Goal: Task Accomplishment & Management: Complete application form

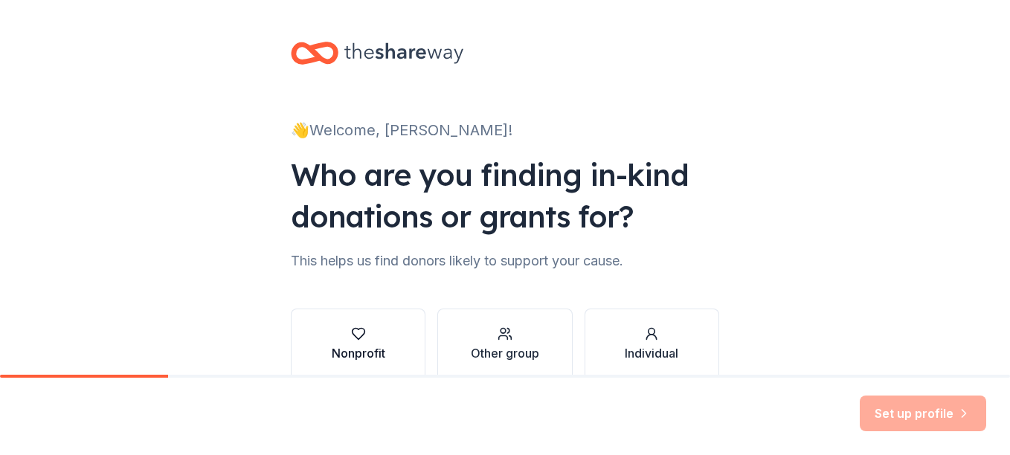
click at [362, 335] on div "button" at bounding box center [359, 334] width 54 height 15
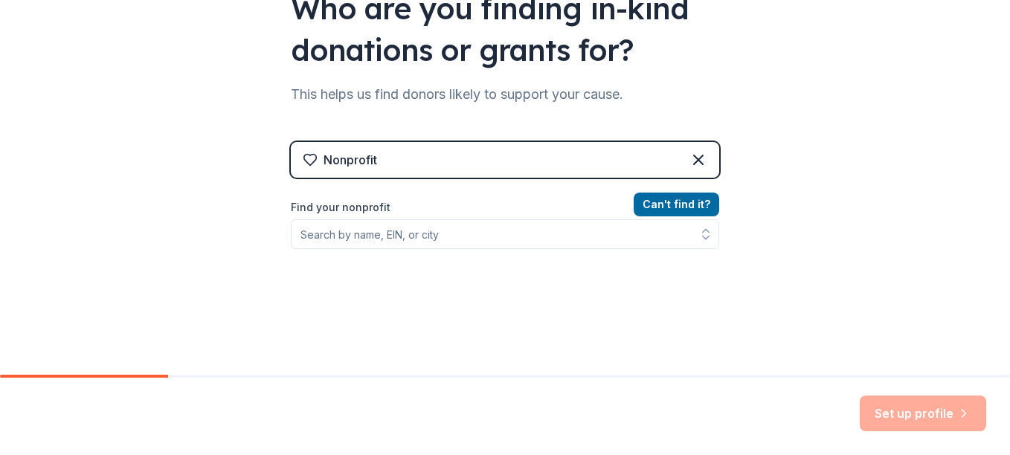
scroll to position [168, 0]
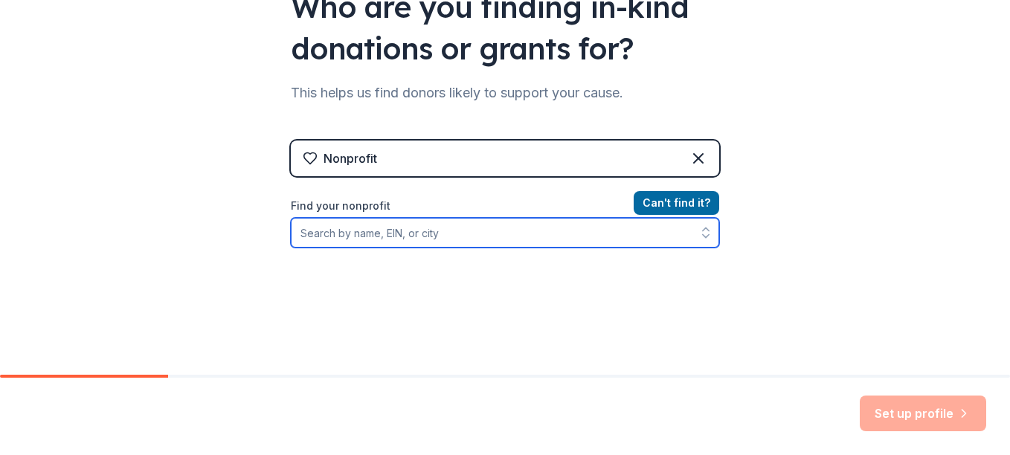
click at [498, 241] on input "Find your nonprofit" at bounding box center [505, 233] width 428 height 30
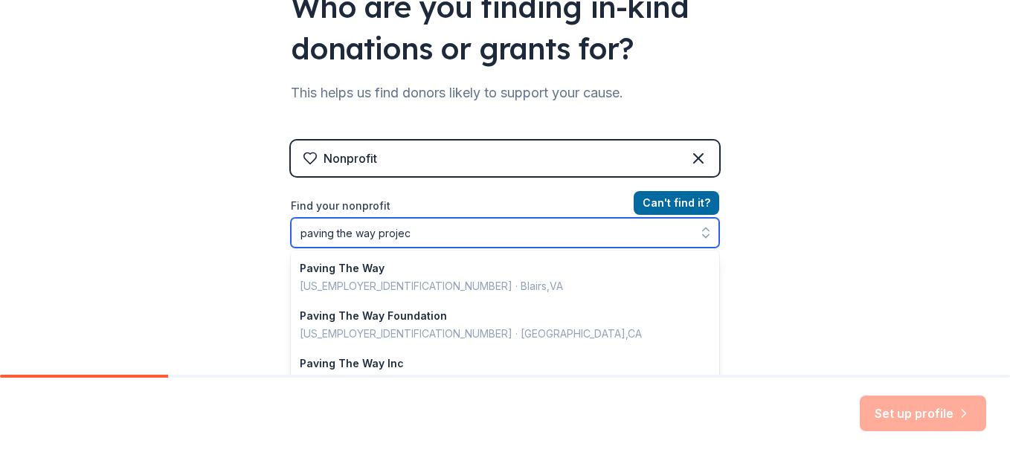
type input "paving the way project"
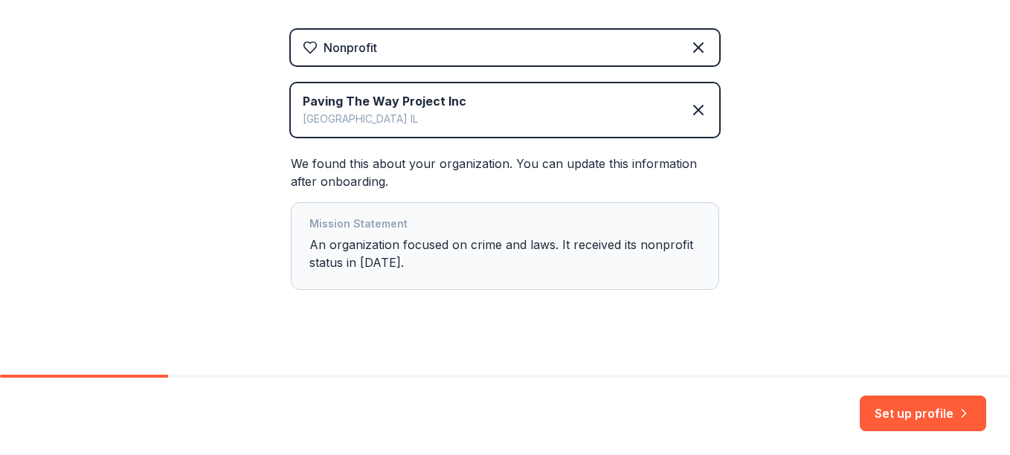
scroll to position [295, 0]
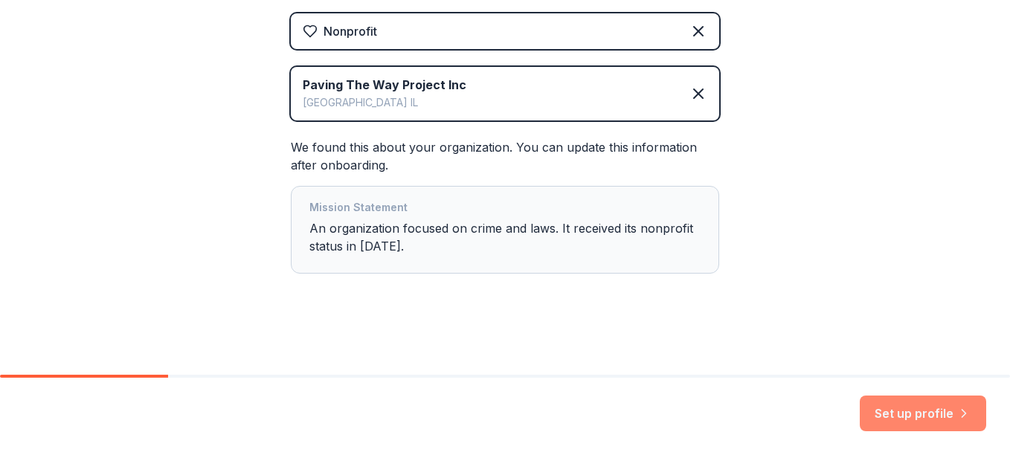
click at [893, 410] on button "Set up profile" at bounding box center [923, 414] width 126 height 36
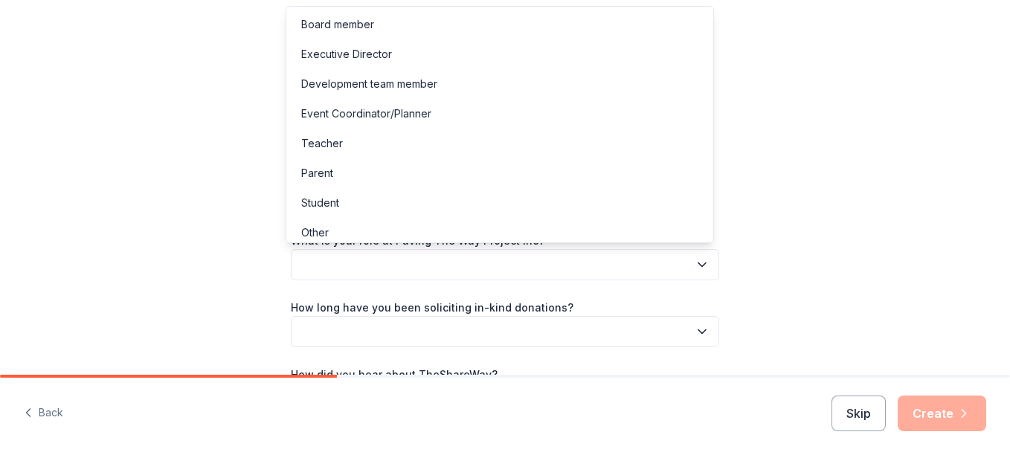
click at [643, 257] on button "button" at bounding box center [505, 264] width 428 height 31
click at [521, 54] on div "Executive Director" at bounding box center [499, 54] width 421 height 30
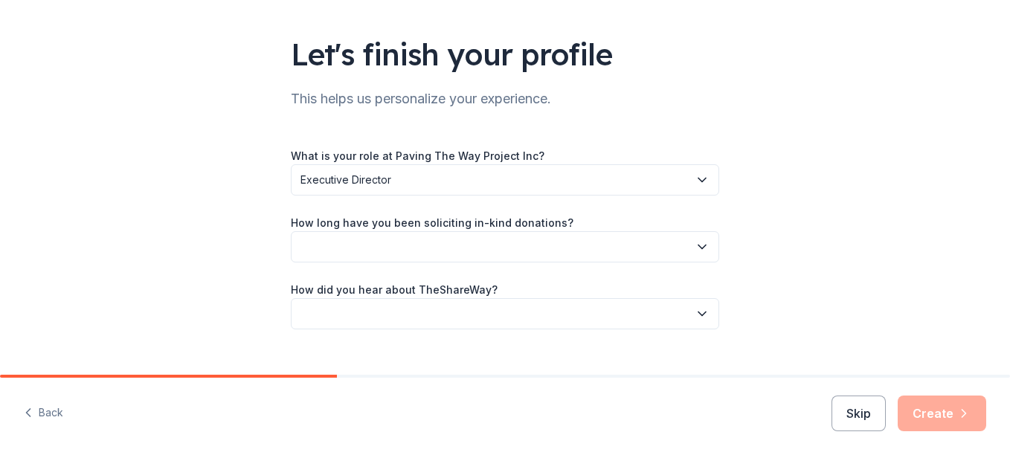
scroll to position [103, 0]
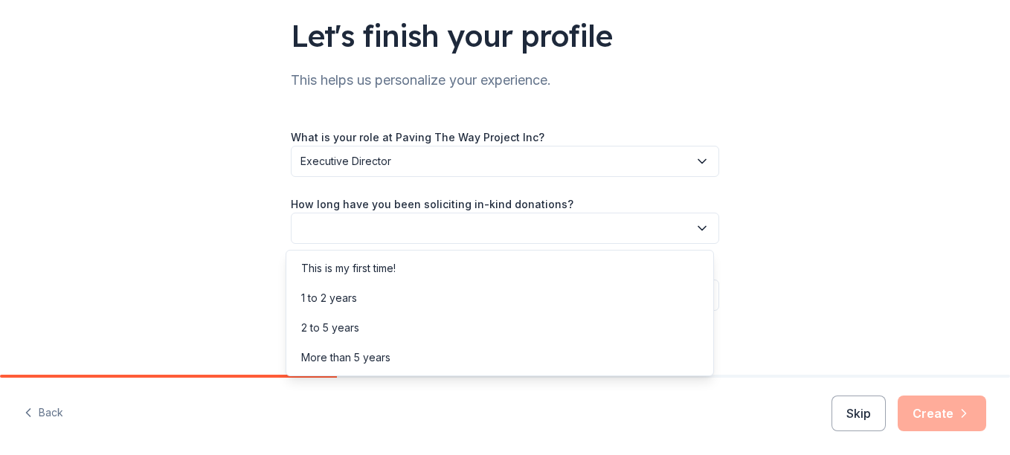
click at [667, 229] on button "button" at bounding box center [505, 228] width 428 height 31
click at [401, 359] on div "More than 5 years" at bounding box center [499, 358] width 421 height 30
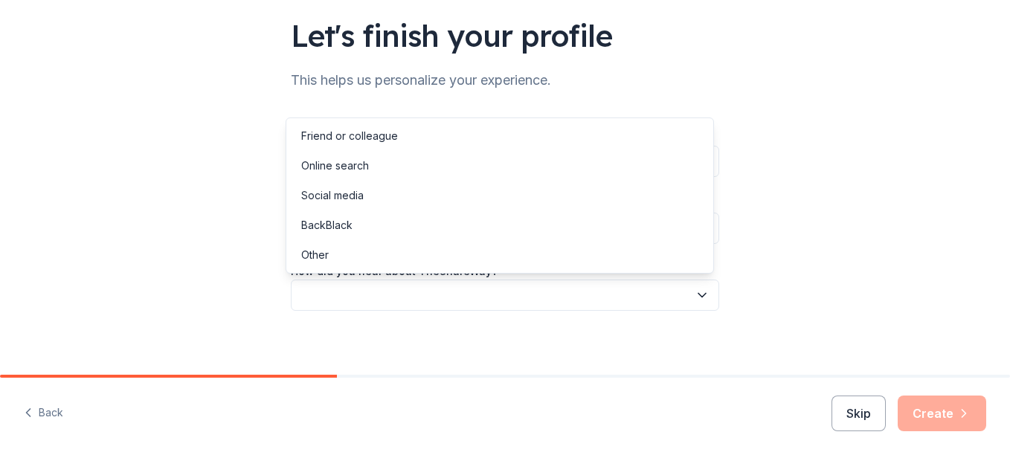
click at [519, 294] on button "button" at bounding box center [505, 295] width 428 height 31
click at [518, 138] on div "Friend or colleague" at bounding box center [499, 136] width 421 height 30
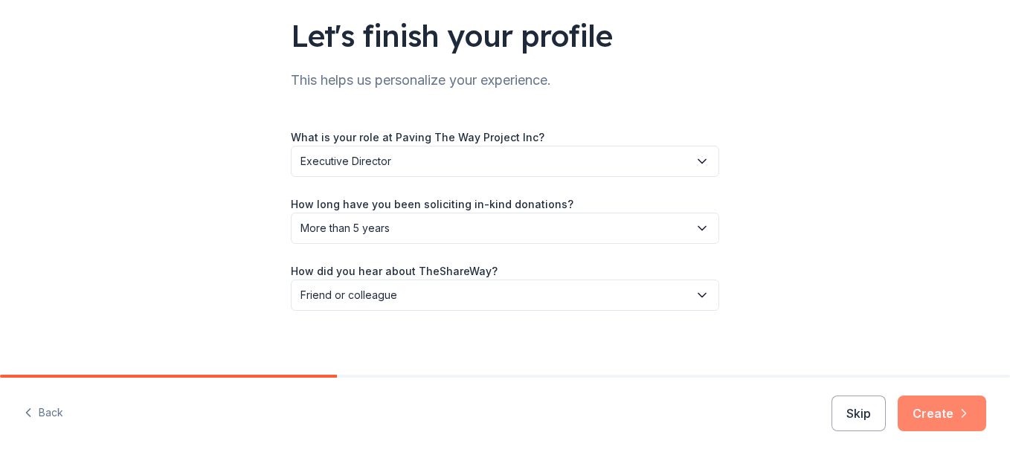
click at [929, 412] on button "Create" at bounding box center [942, 414] width 89 height 36
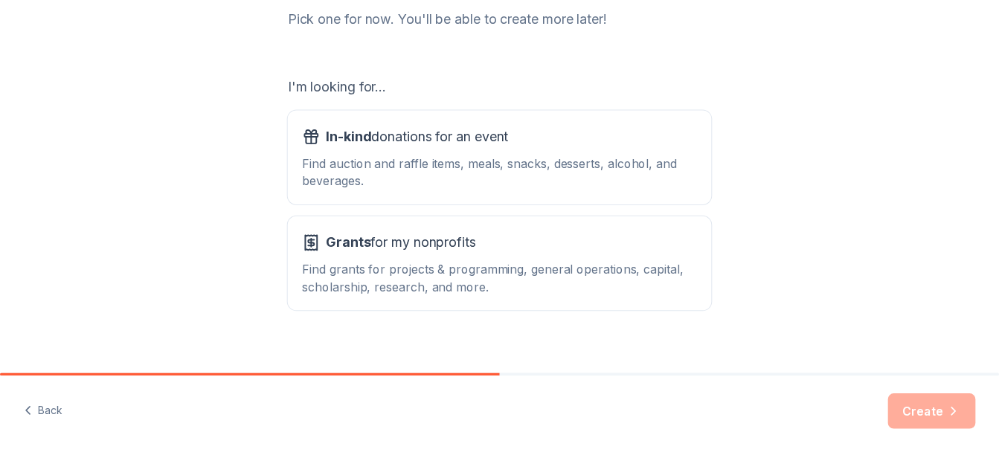
scroll to position [210, 0]
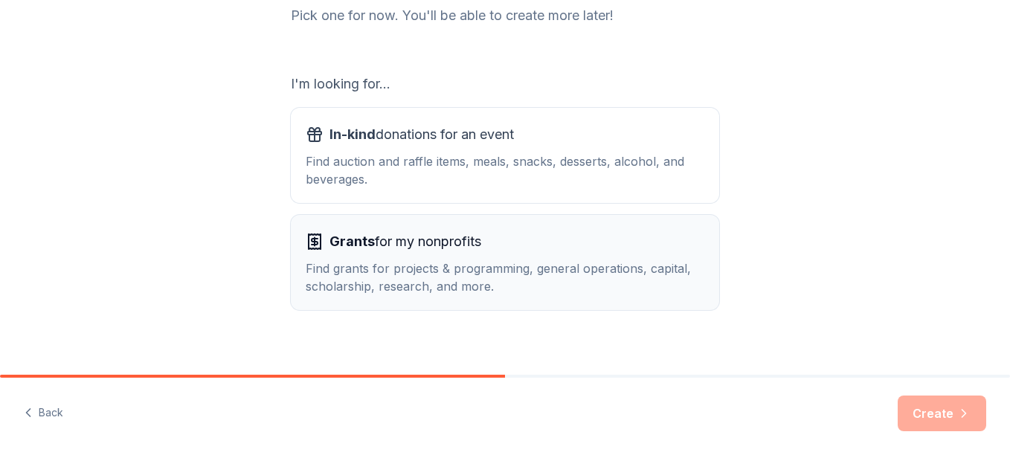
click at [517, 258] on div "Grants for my nonprofits Find grants for projects & programming, general operat…" at bounding box center [505, 262] width 399 height 65
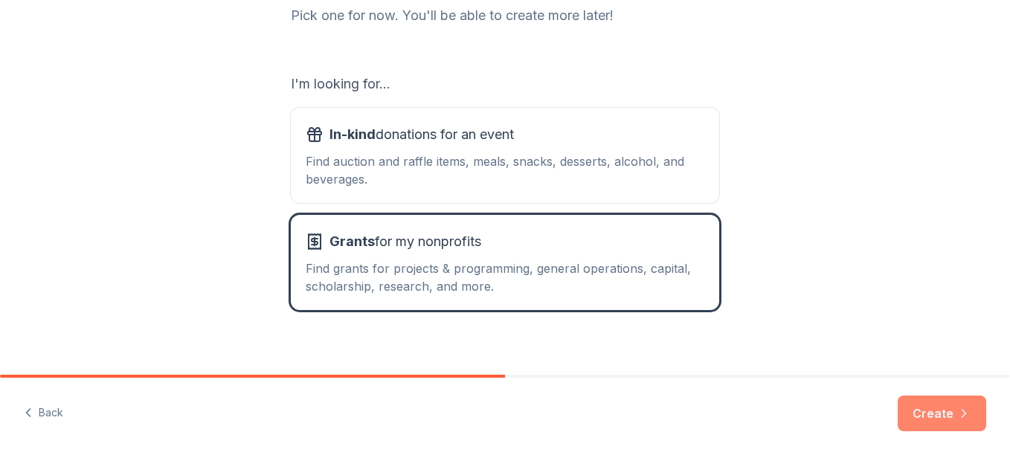
click at [932, 409] on button "Create" at bounding box center [942, 414] width 89 height 36
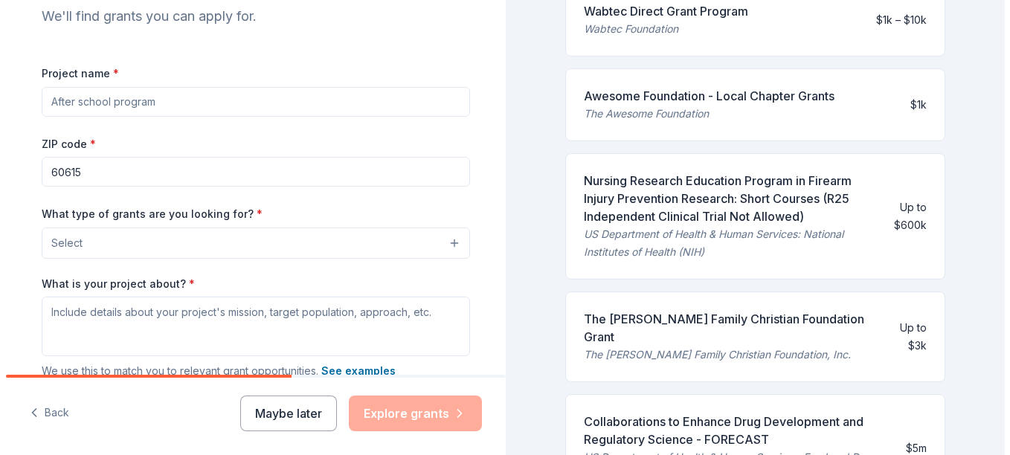
scroll to position [169, 0]
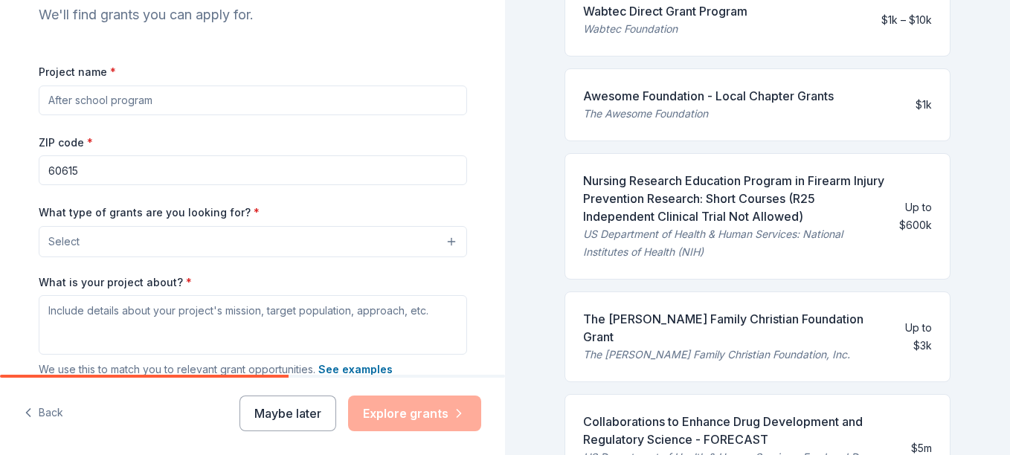
click at [315, 244] on button "Select" at bounding box center [253, 241] width 428 height 31
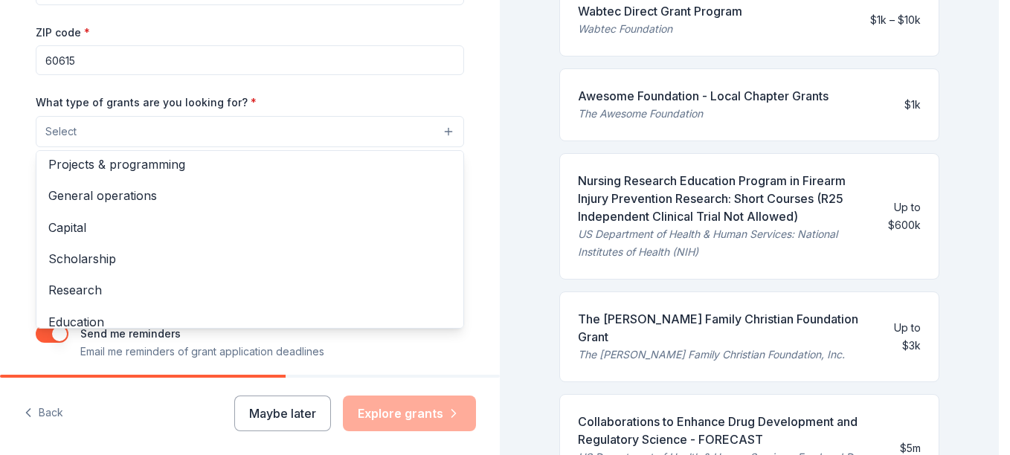
scroll to position [0, 0]
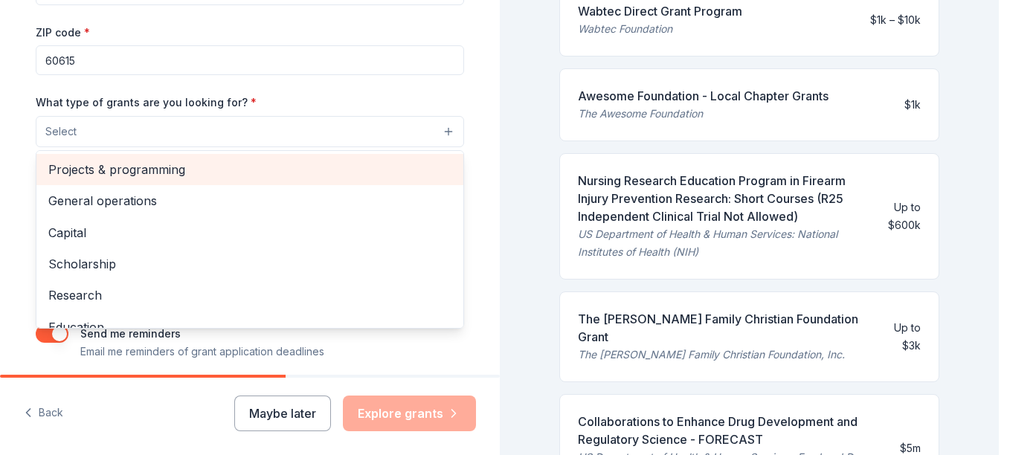
click at [298, 166] on span "Projects & programming" at bounding box center [249, 169] width 403 height 19
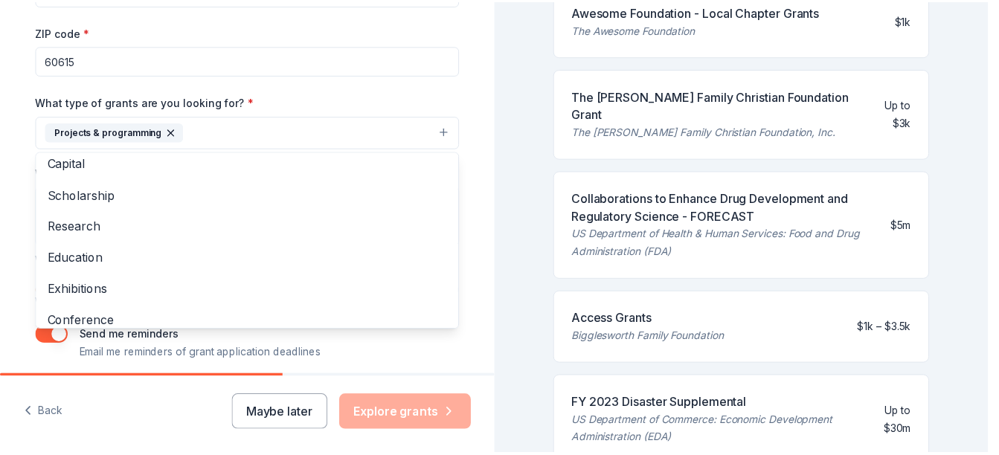
scroll to position [20, 0]
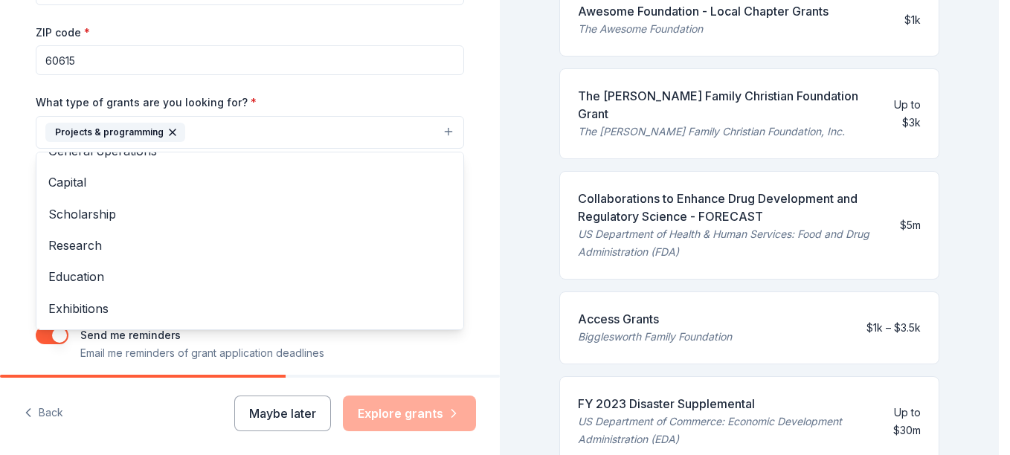
click at [412, 89] on div "Project name * ZIP code * 60615 What type of grants are you looking for? * Proj…" at bounding box center [250, 157] width 428 height 410
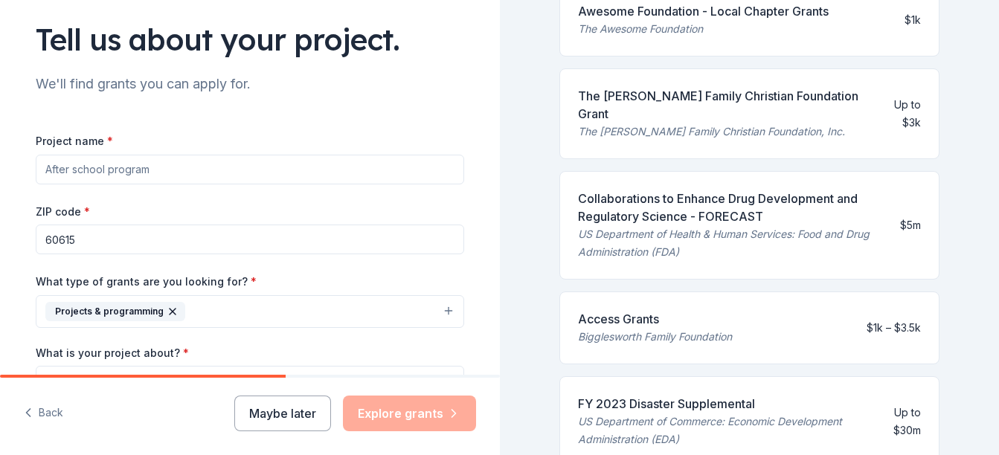
scroll to position [90, 0]
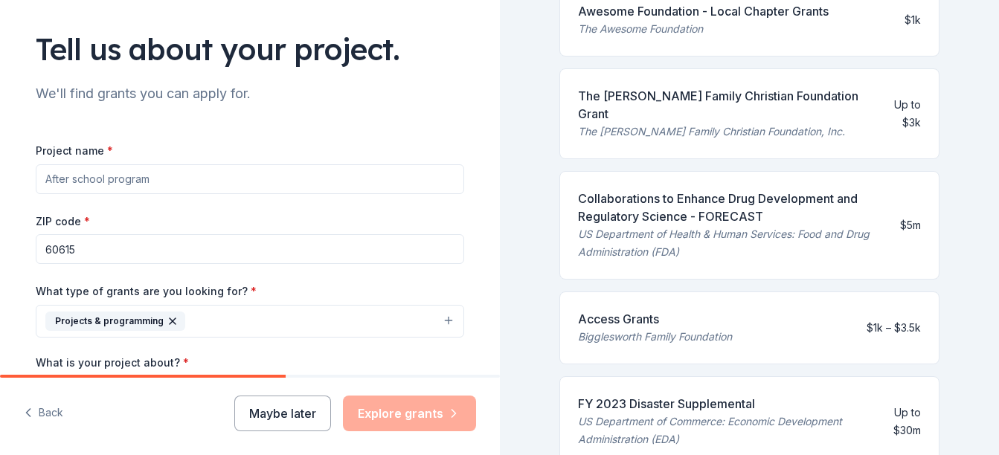
click at [265, 174] on input "Project name *" at bounding box center [250, 179] width 428 height 30
type input "C"
drag, startPoint x: 104, startPoint y: 182, endPoint x: 156, endPoint y: 173, distance: 52.8
click at [156, 173] on input "Annual Chrismas" at bounding box center [250, 179] width 428 height 30
click at [39, 177] on input "Annual Breakfast with Santa Event" at bounding box center [250, 179] width 428 height 30
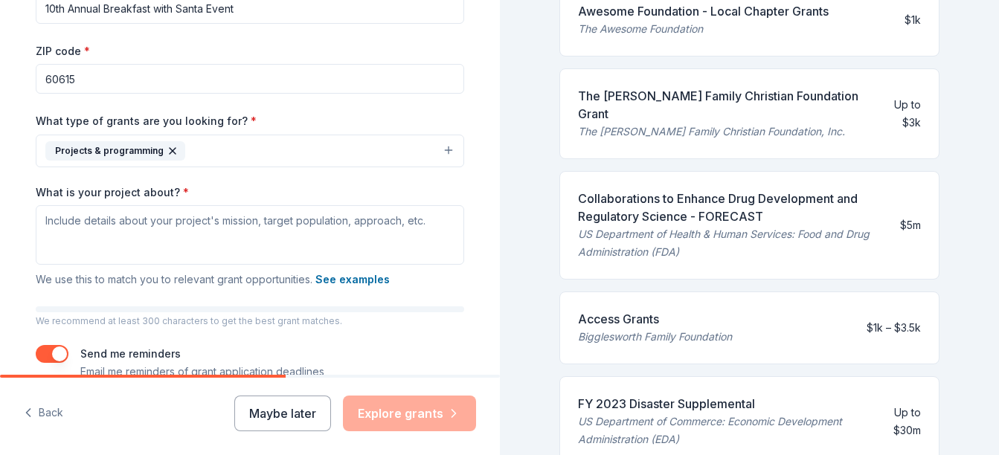
scroll to position [263, 0]
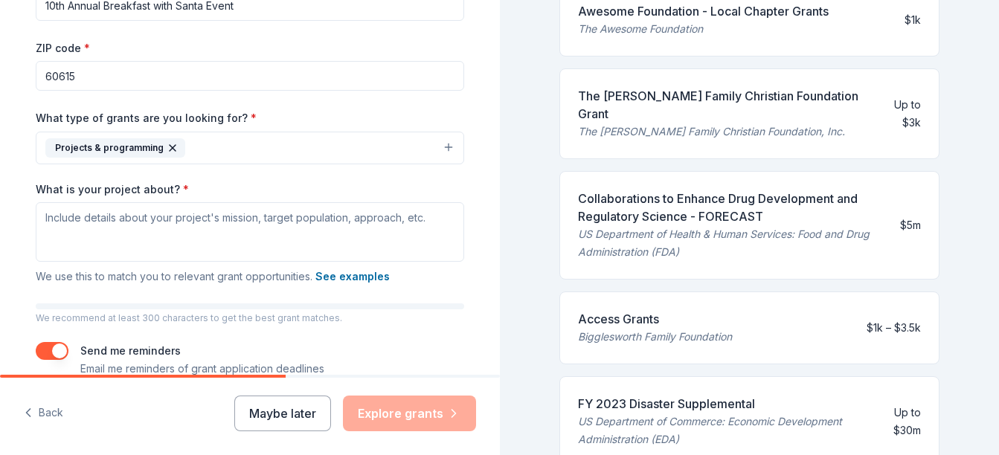
type input "10th Annual Breakfast with Santa Event"
click at [339, 277] on button "See examples" at bounding box center [352, 277] width 74 height 18
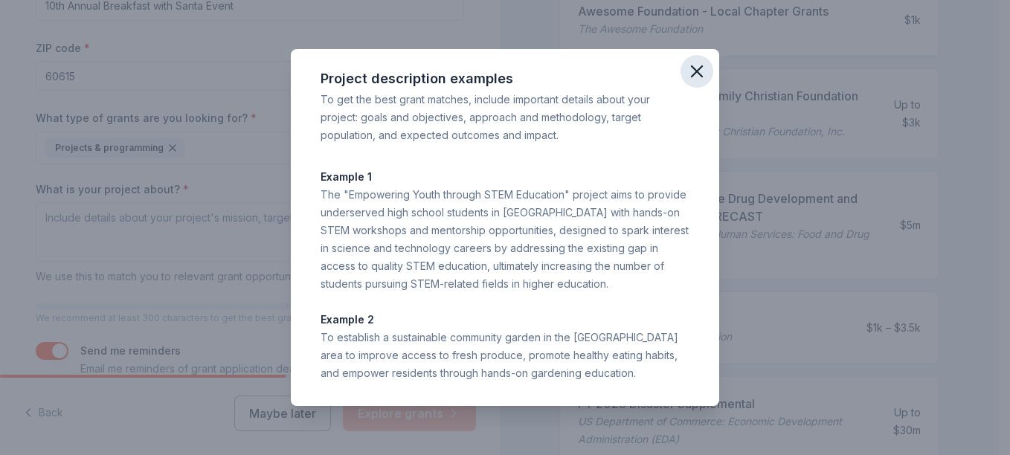
click at [695, 80] on icon "button" at bounding box center [697, 71] width 21 height 21
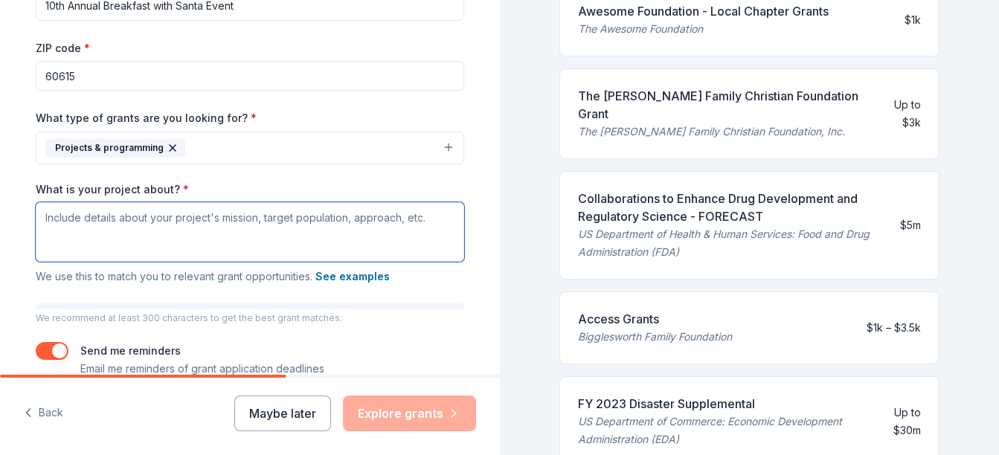
click at [192, 223] on textarea "What is your project about? *" at bounding box center [250, 232] width 428 height 60
paste textarea "Paving The Way Project INC is hosting its 8th Annual Summer Cool Down Community…"
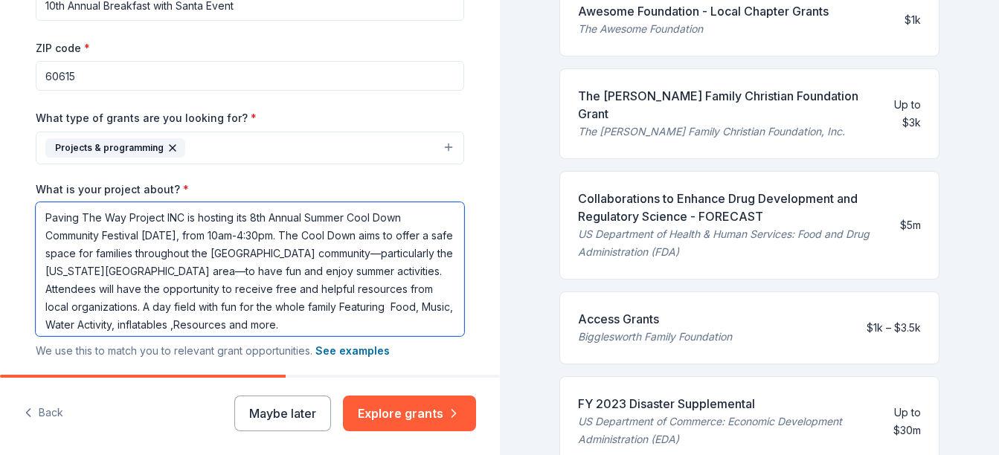
click at [398, 218] on textarea "Paving The Way Project INC is hosting its 8th Annual Summer Cool Down Community…" at bounding box center [250, 269] width 428 height 134
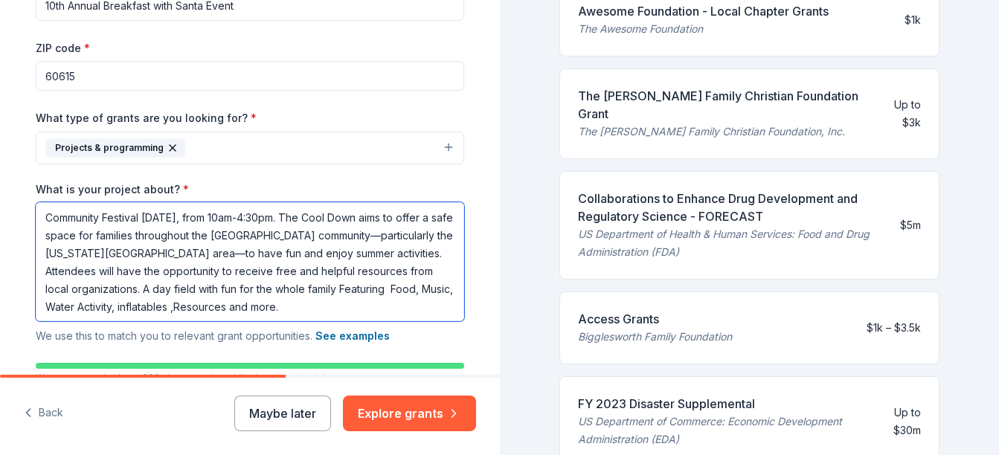
click at [67, 239] on textarea "Community Festival [DATE], from 10am-4:30pm. The Cool Down aims to offer a safe…" at bounding box center [250, 261] width 428 height 119
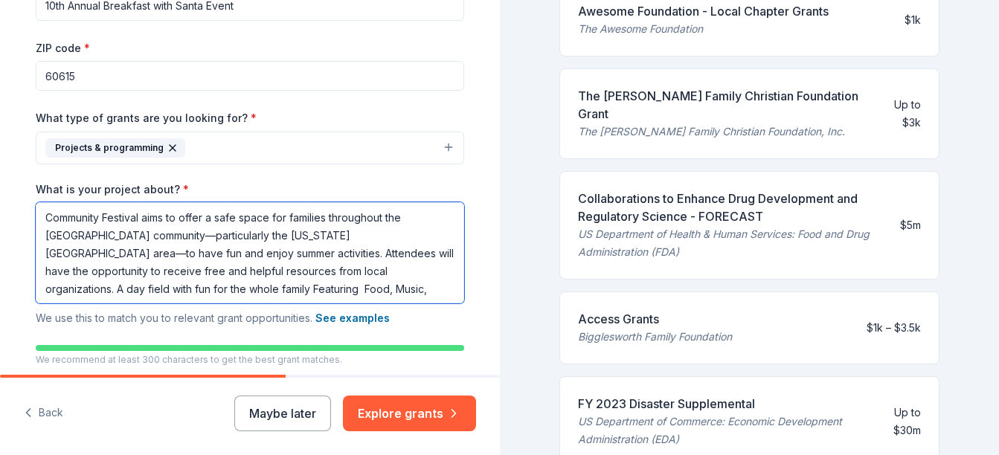
click at [44, 214] on textarea "Community Festival aims to offer a safe space for families throughout the [GEOG…" at bounding box center [250, 252] width 428 height 101
click at [422, 236] on textarea "Community Festival aims to offer a safe space for families throughout the [GEOG…" at bounding box center [250, 252] width 428 height 101
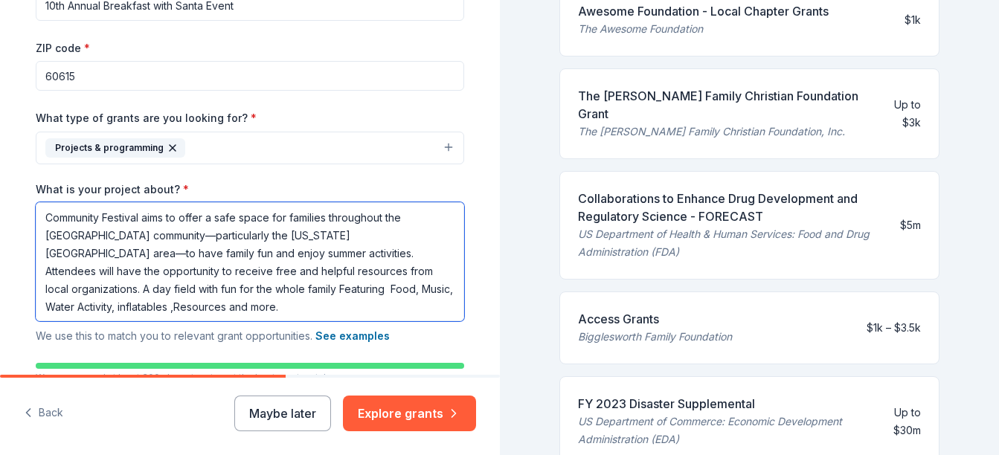
click at [150, 257] on textarea "Community Festival aims to offer a safe space for families throughout the [GEOG…" at bounding box center [250, 261] width 428 height 119
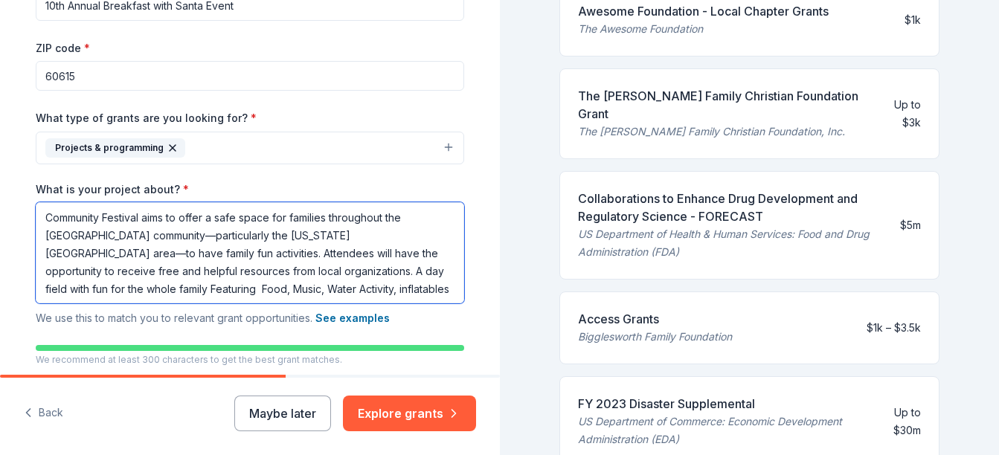
click at [417, 253] on textarea "Community Festival aims to offer a safe space for families throughout the [GEOG…" at bounding box center [250, 252] width 428 height 101
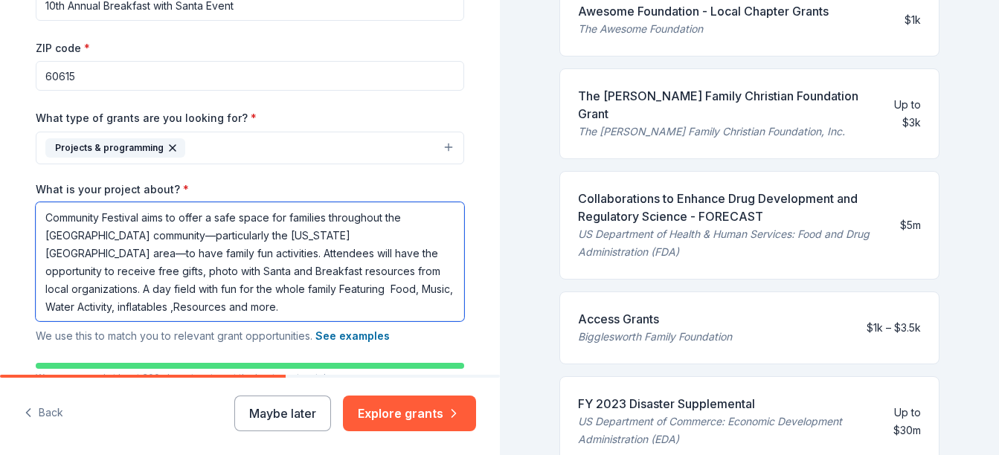
click at [341, 272] on textarea "Community Festival aims to offer a safe space for families throughout the [GEOG…" at bounding box center [250, 261] width 428 height 119
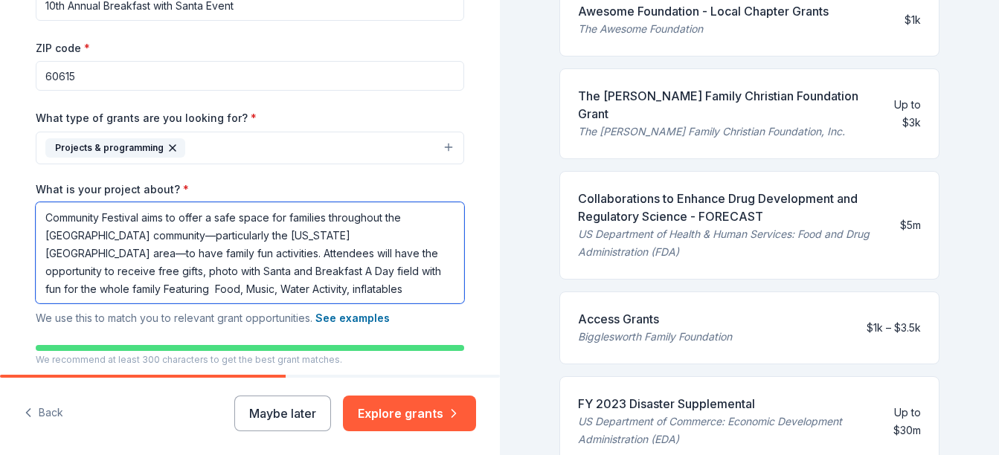
click at [350, 291] on textarea "Community Festival aims to offer a safe space for families throughout the [GEOG…" at bounding box center [250, 252] width 428 height 101
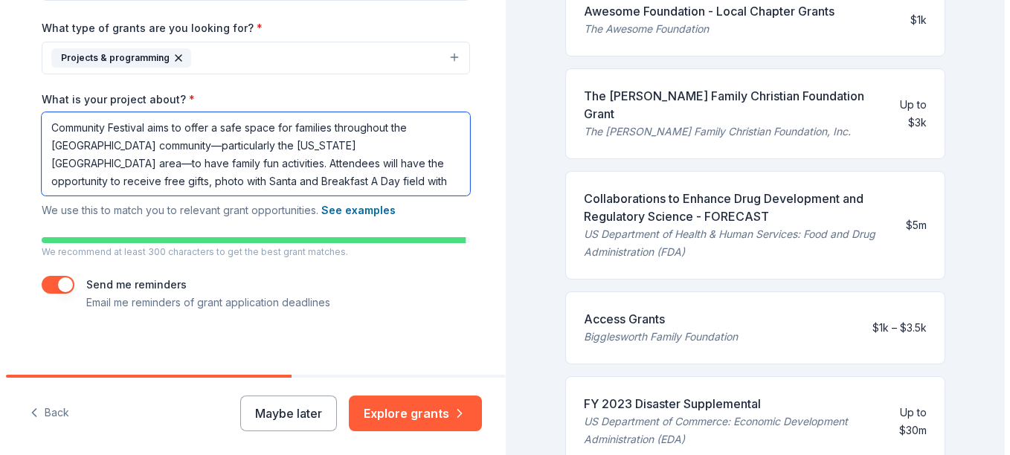
scroll to position [362, 0]
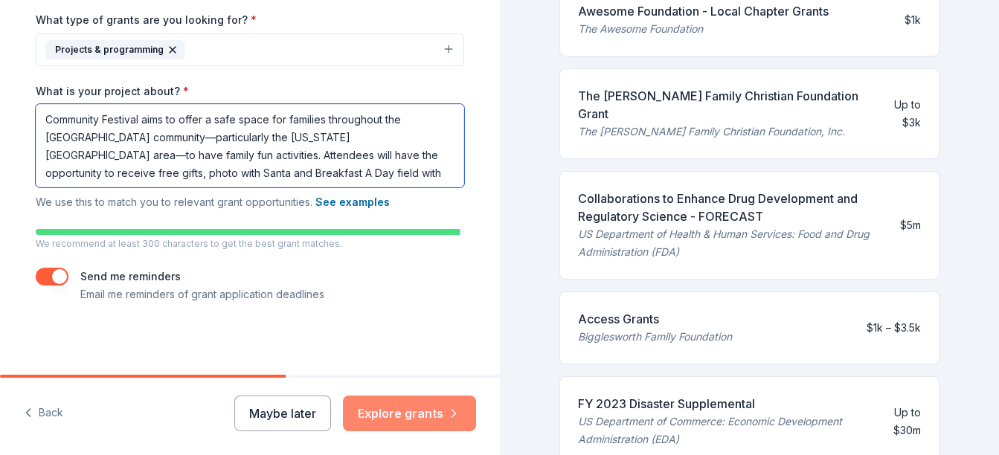
type textarea "Community Festival aims to offer a safe space for families throughout the [GEOG…"
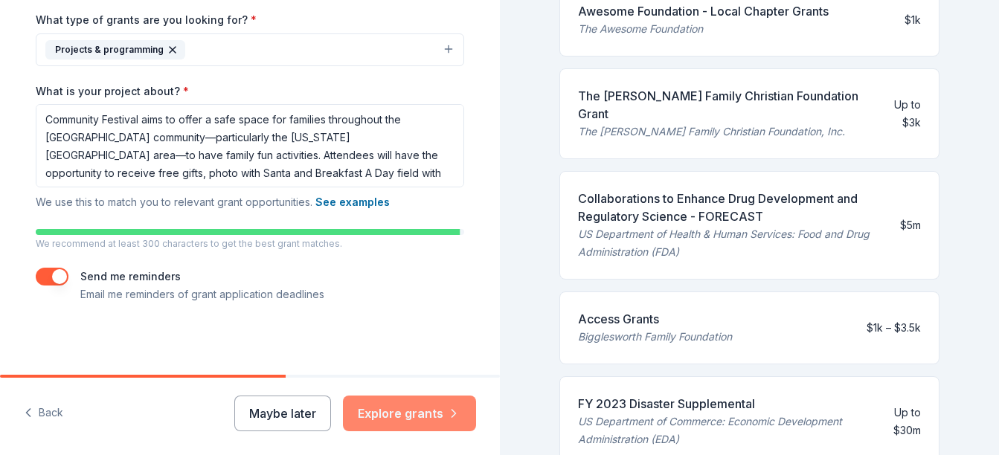
click at [405, 414] on button "Explore grants" at bounding box center [409, 414] width 133 height 36
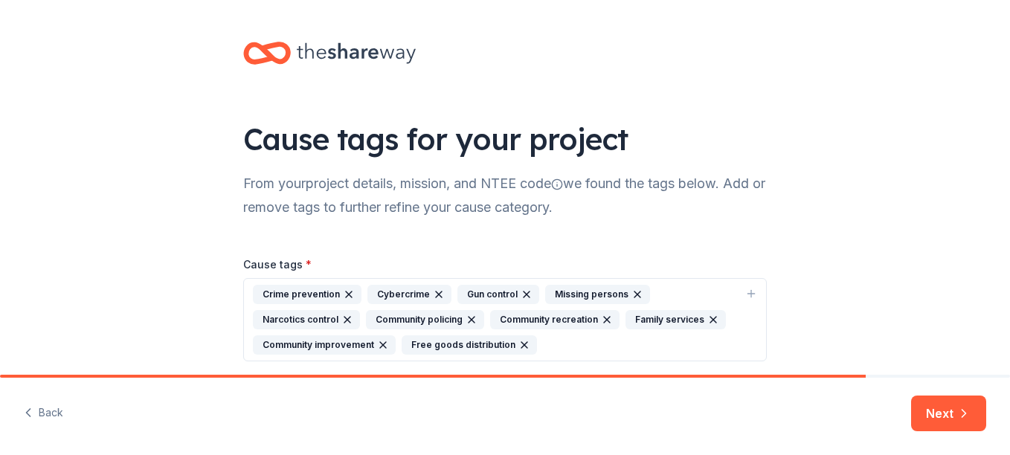
click at [1003, 180] on html "Cause tags for your project From your project details, mission, and NTEE code w…" at bounding box center [505, 227] width 1010 height 455
click at [377, 346] on icon "button" at bounding box center [383, 345] width 12 height 12
click at [341, 315] on icon "button" at bounding box center [347, 320] width 12 height 12
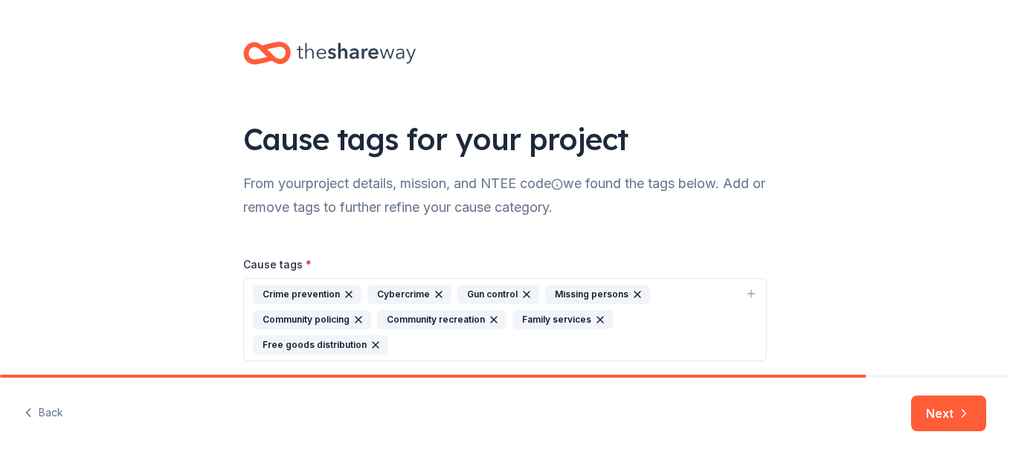
click at [343, 293] on icon "button" at bounding box center [349, 295] width 12 height 12
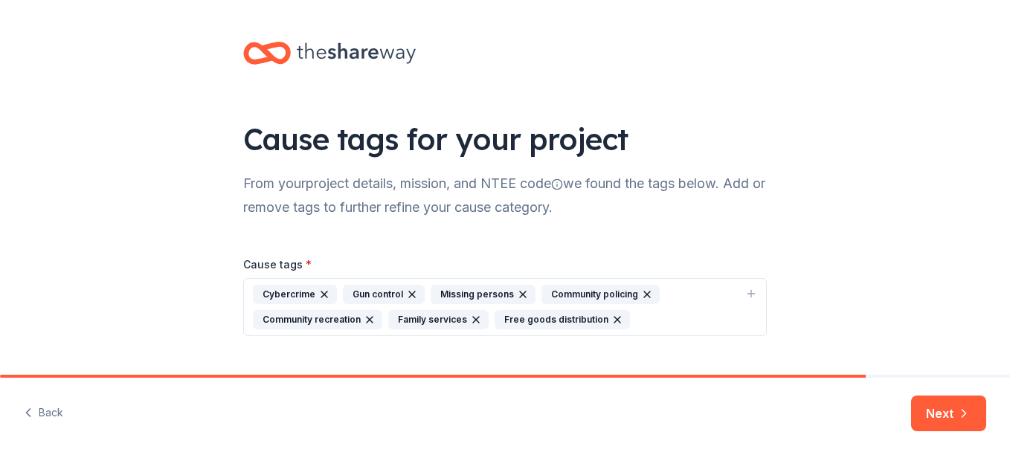
click at [318, 292] on icon "button" at bounding box center [324, 295] width 12 height 12
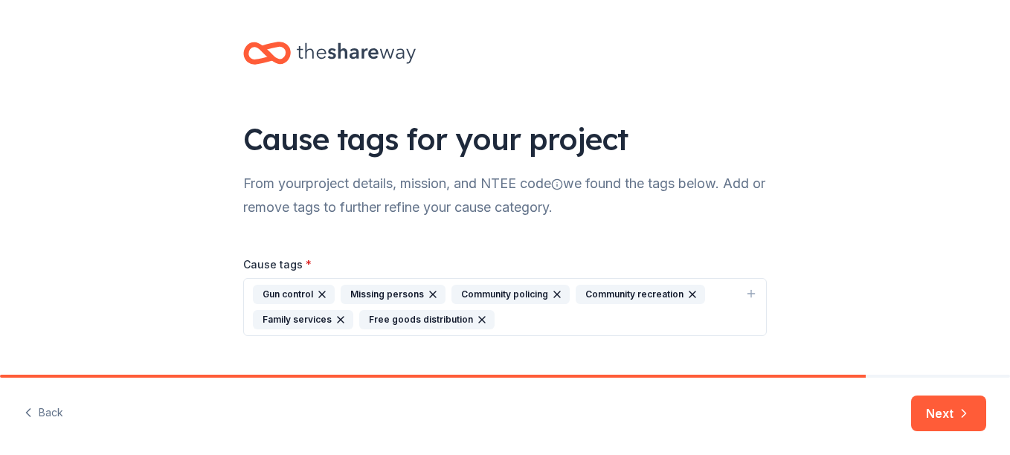
click at [316, 292] on icon "button" at bounding box center [322, 295] width 12 height 12
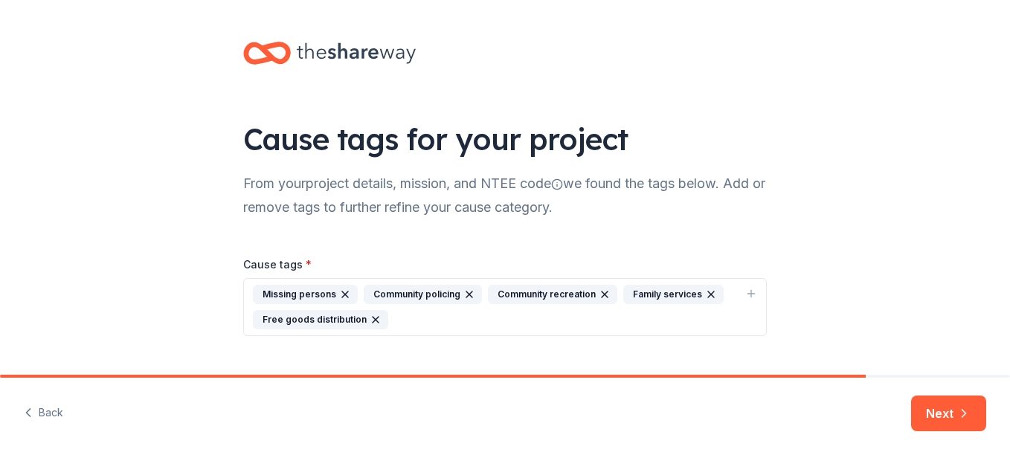
click at [342, 293] on icon "button" at bounding box center [345, 295] width 6 height 6
click at [353, 291] on icon "button" at bounding box center [359, 295] width 12 height 12
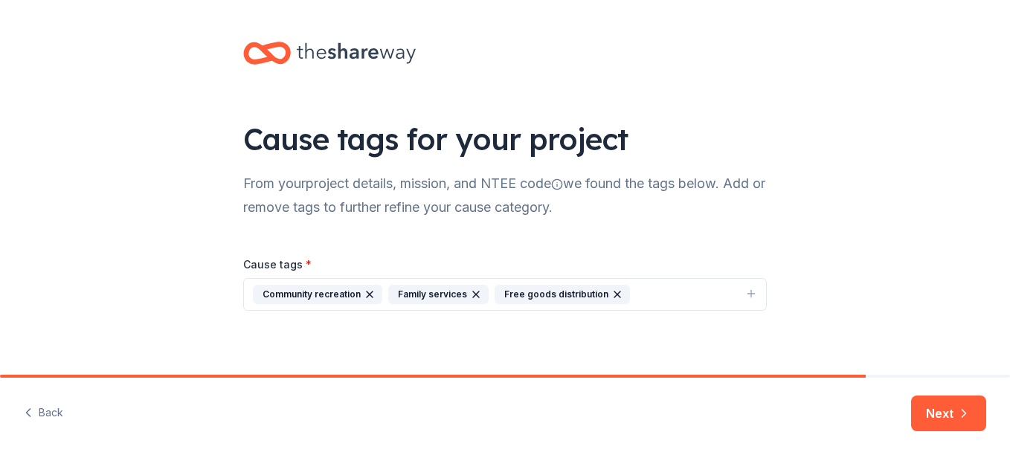
click at [364, 298] on icon "button" at bounding box center [370, 295] width 12 height 12
click at [523, 294] on button "Family services Free goods distribution" at bounding box center [505, 294] width 524 height 33
drag, startPoint x: 305, startPoint y: 341, endPoint x: 295, endPoint y: 343, distance: 9.9
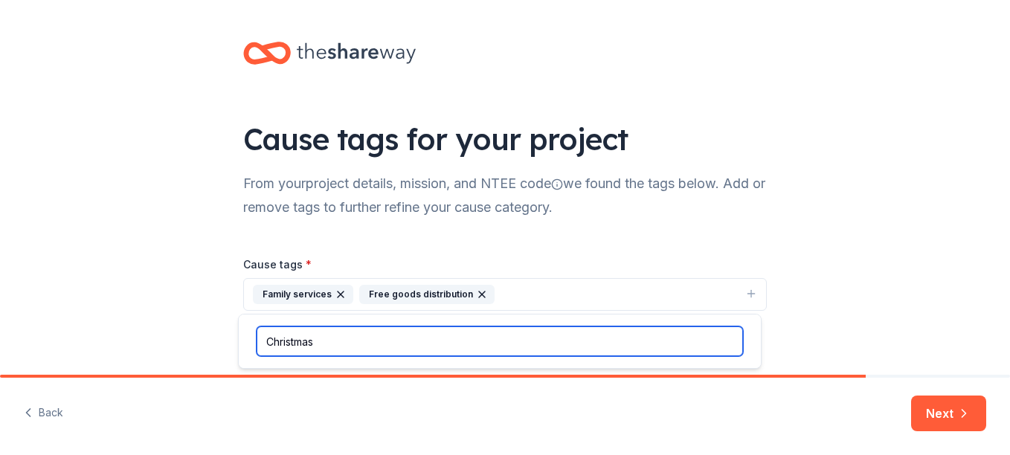
click at [547, 338] on input "Christmas" at bounding box center [500, 342] width 486 height 30
type input "C"
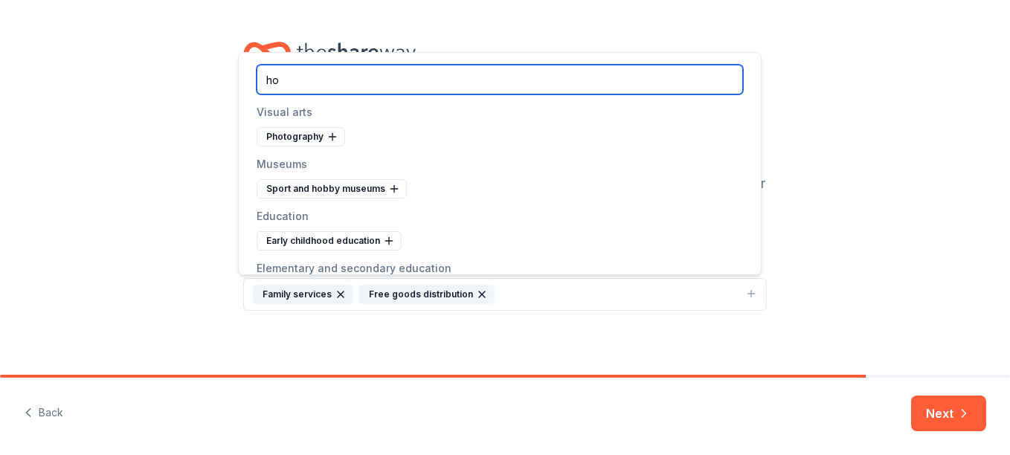
type input "h"
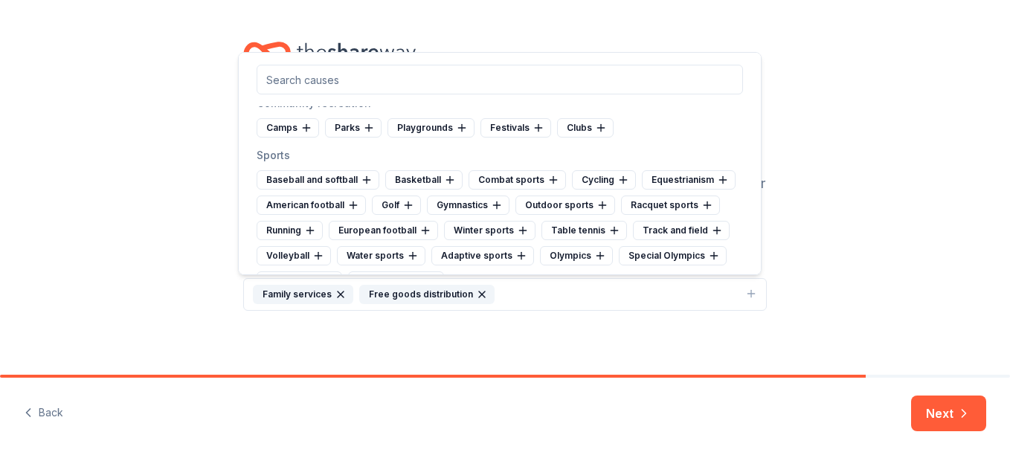
scroll to position [5478, 0]
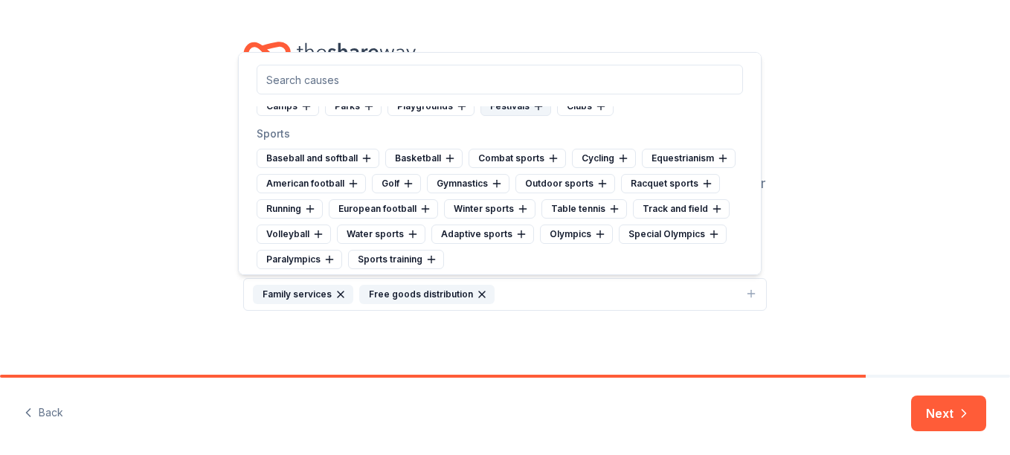
click at [514, 116] on div "Festivals" at bounding box center [516, 106] width 71 height 19
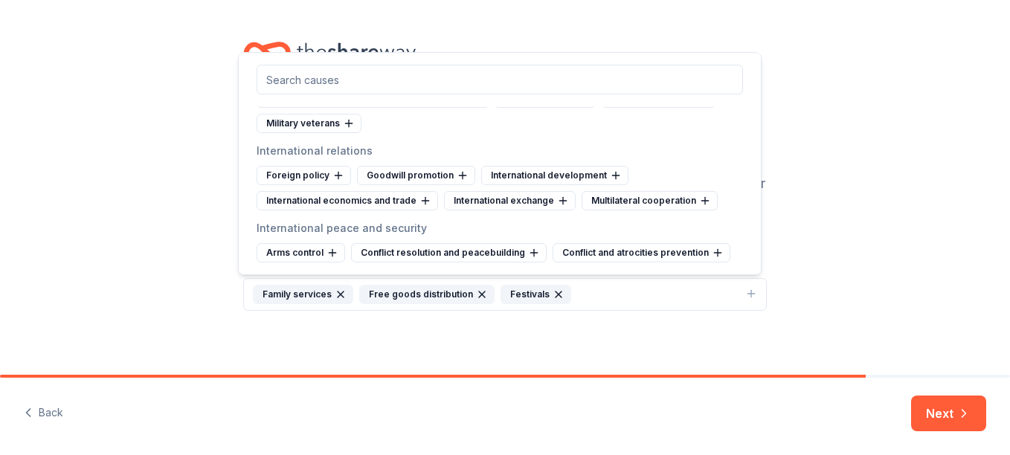
scroll to position [6696, 0]
click at [943, 405] on button "Next" at bounding box center [948, 414] width 75 height 36
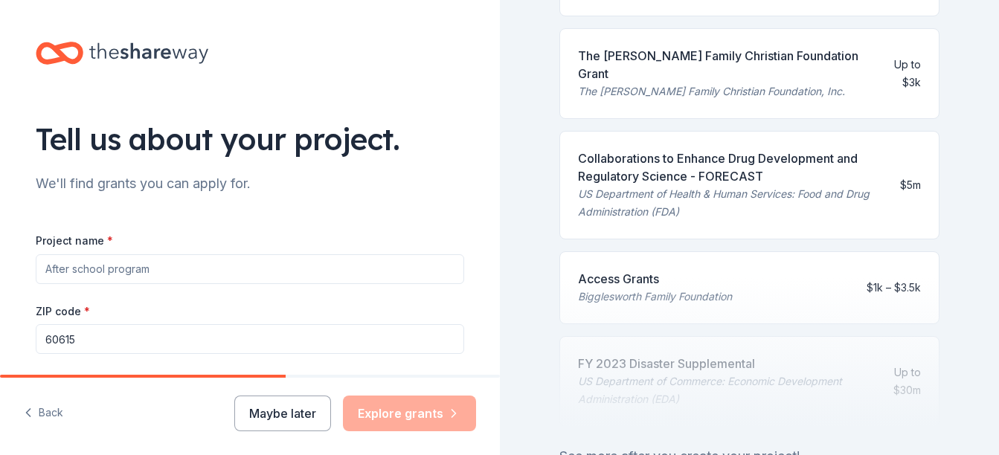
scroll to position [816, 0]
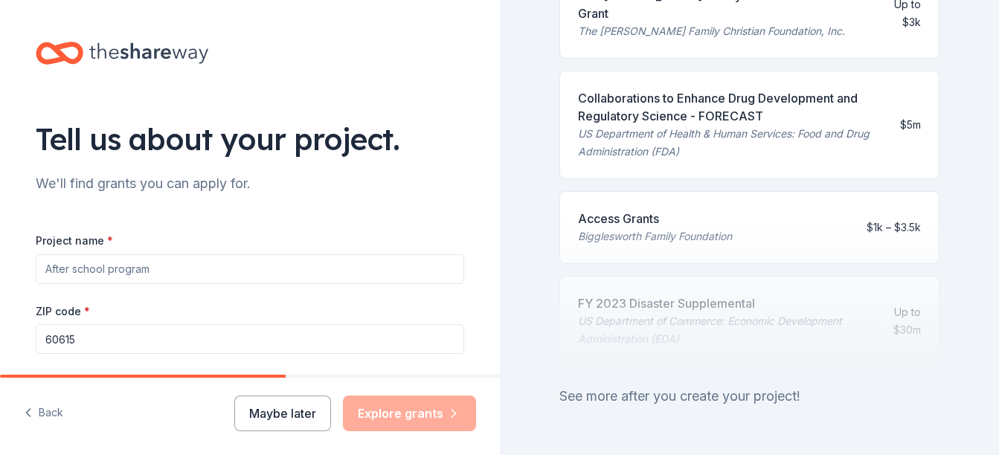
click at [636, 221] on div at bounding box center [749, 292] width 381 height 149
